Goal: Information Seeking & Learning: Learn about a topic

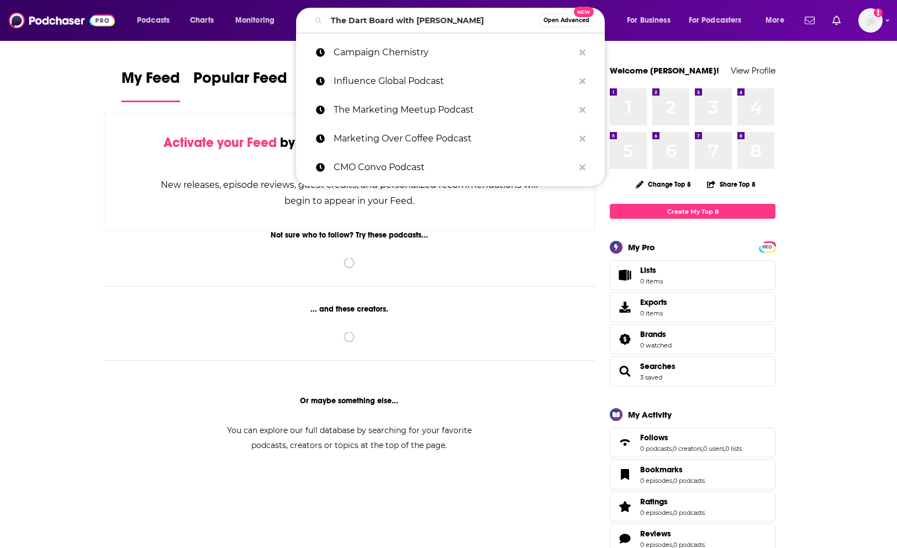
type input "The Dart Board with [PERSON_NAME]"
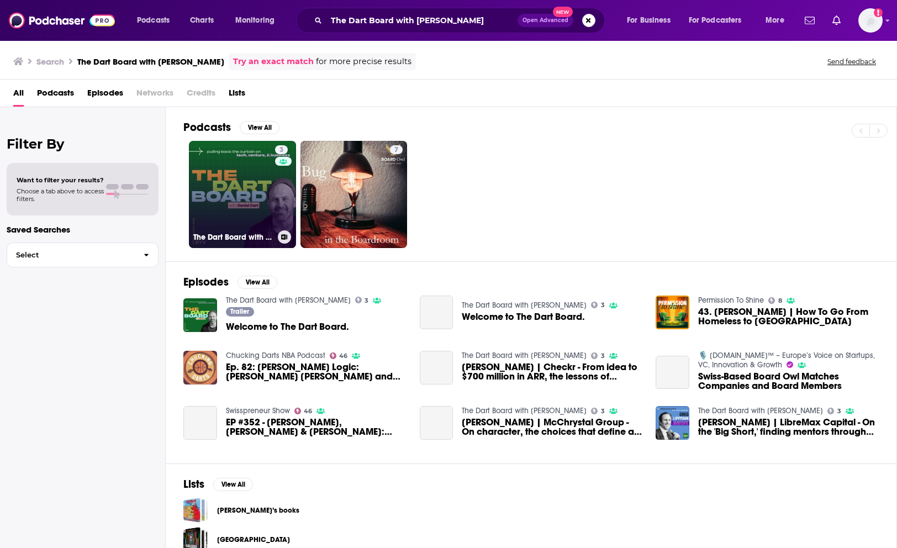
click at [255, 167] on link "3 The Dart Board with [PERSON_NAME]" at bounding box center [242, 194] width 107 height 107
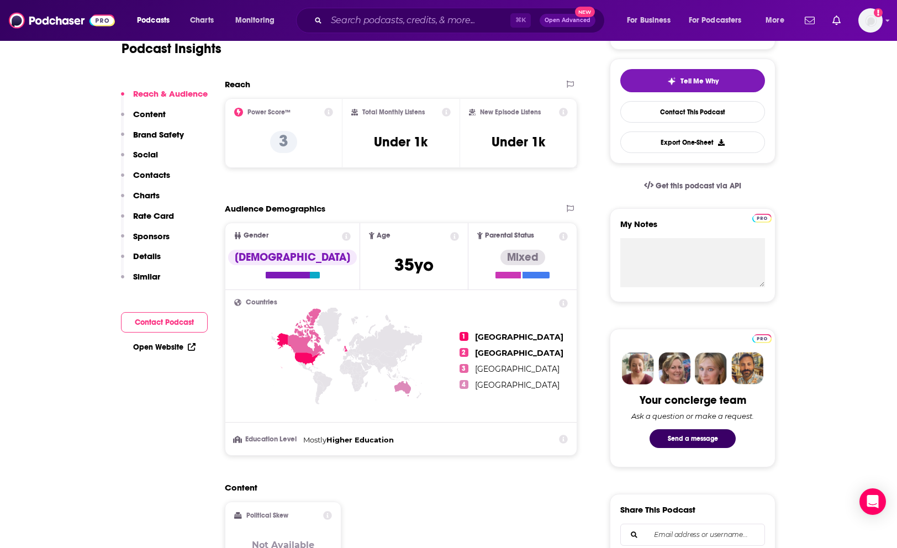
scroll to position [220, 0]
